Goal: Task Accomplishment & Management: Manage account settings

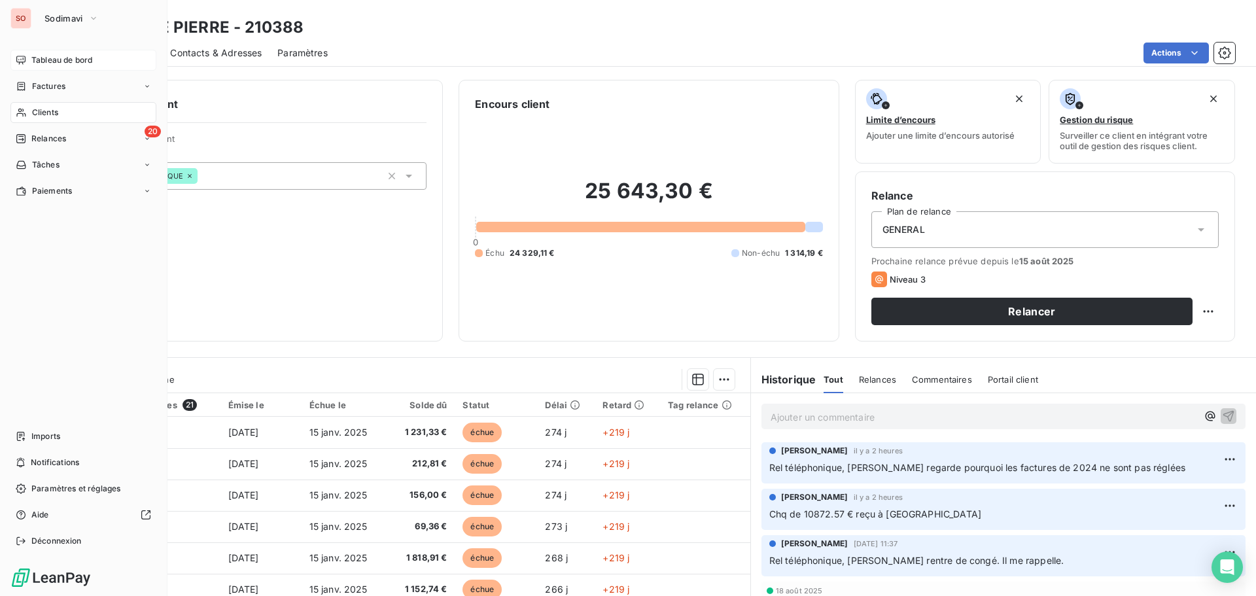
click at [41, 61] on span "Tableau de bord" at bounding box center [61, 60] width 61 height 12
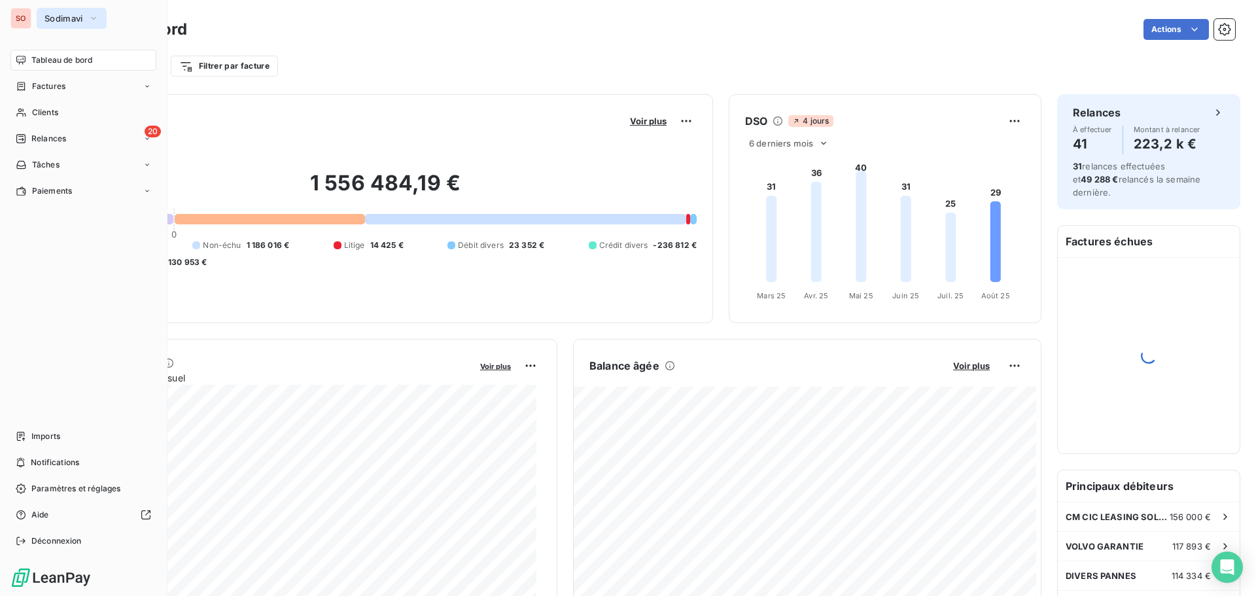
click at [52, 14] on span "Sodimavi" at bounding box center [63, 18] width 39 height 10
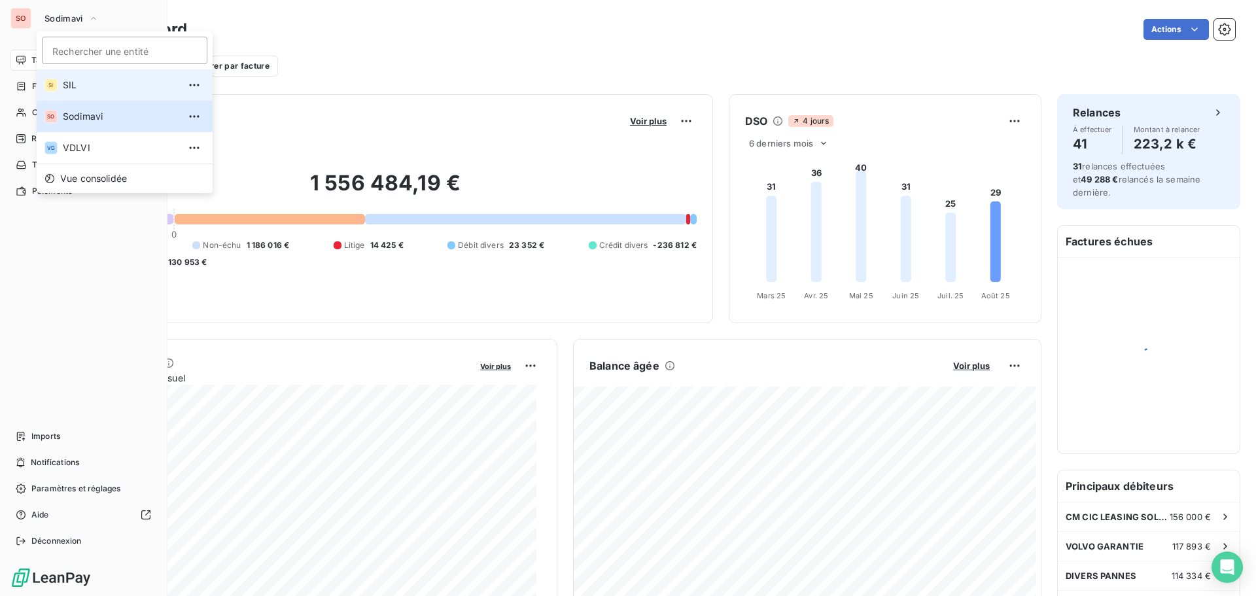
click at [58, 83] on li "SI SIL" at bounding box center [125, 84] width 176 height 31
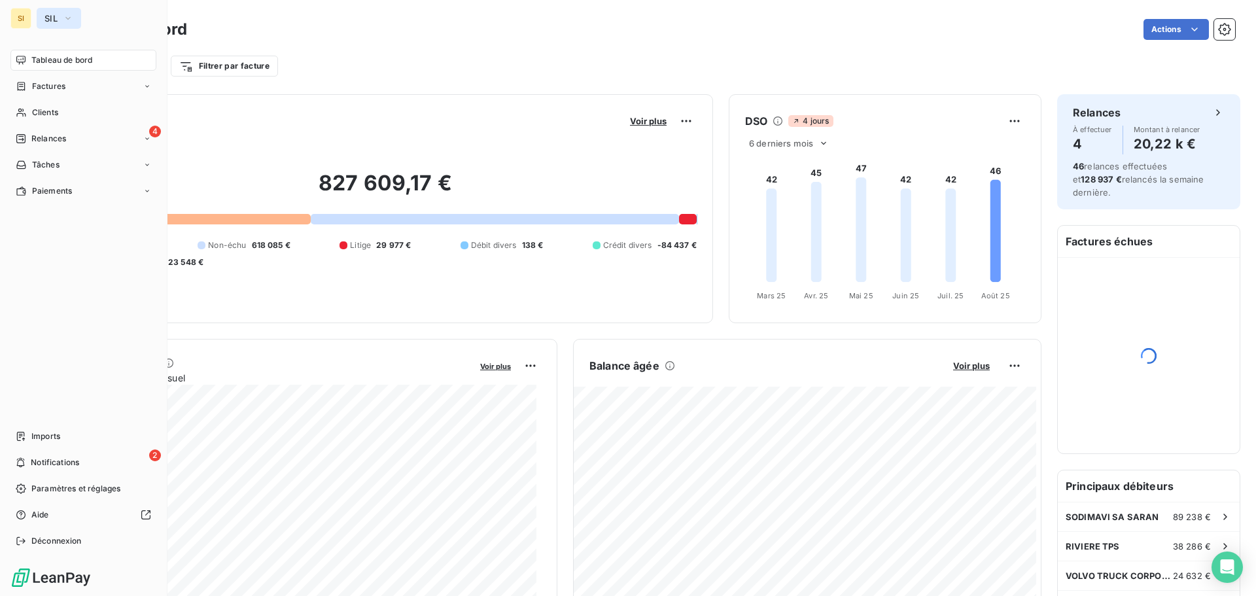
click at [44, 15] on button "SIL" at bounding box center [59, 18] width 44 height 21
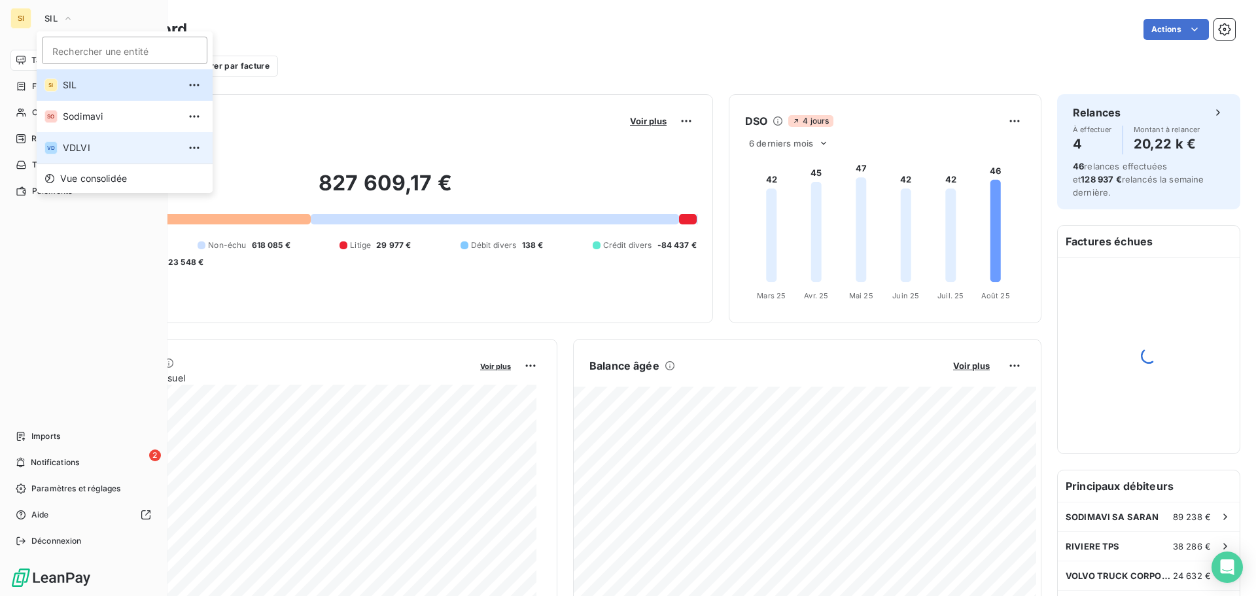
click at [66, 147] on span "VDLVI" at bounding box center [121, 147] width 116 height 13
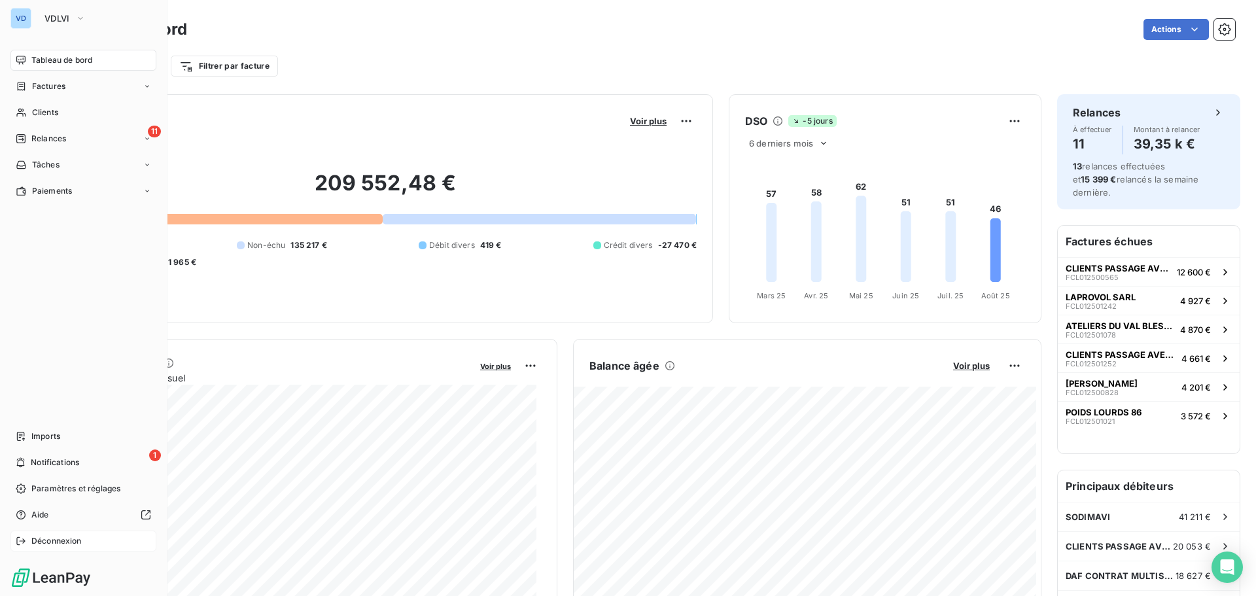
click at [70, 544] on span "Déconnexion" at bounding box center [56, 541] width 50 height 12
